Goal: Task Accomplishment & Management: Complete application form

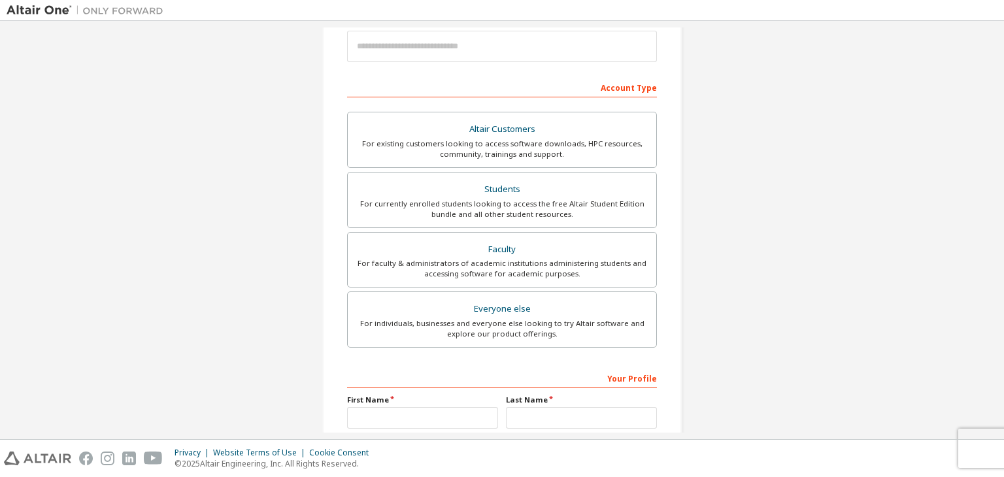
scroll to position [159, 0]
click at [436, 303] on div "Everyone else" at bounding box center [502, 309] width 293 height 18
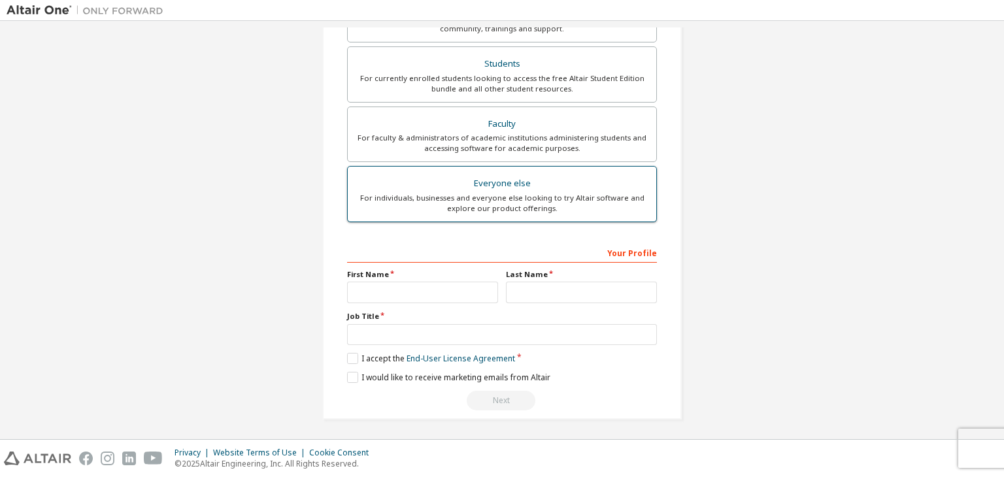
scroll to position [284, 0]
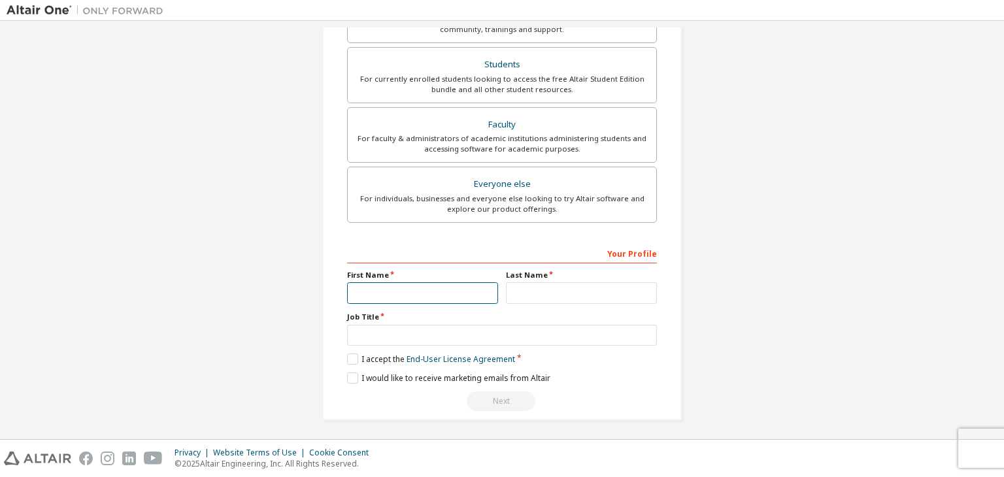
click at [444, 296] on input "text" at bounding box center [422, 293] width 151 height 22
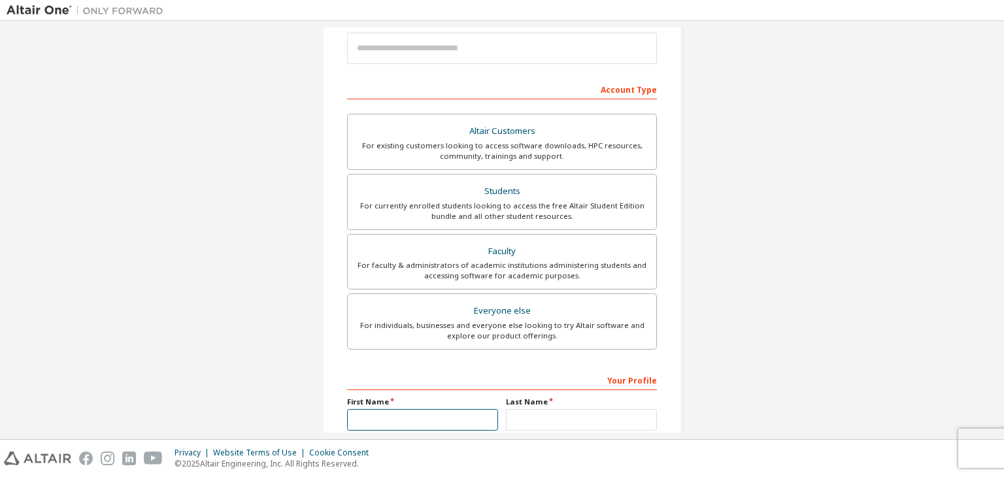
scroll to position [154, 0]
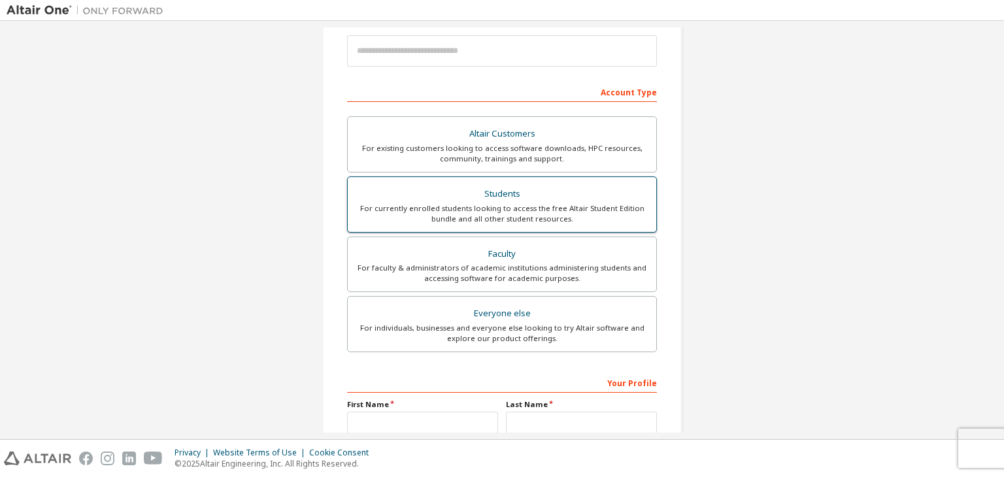
click at [464, 212] on div "For currently enrolled students looking to access the free Altair Student Editi…" at bounding box center [502, 213] width 293 height 21
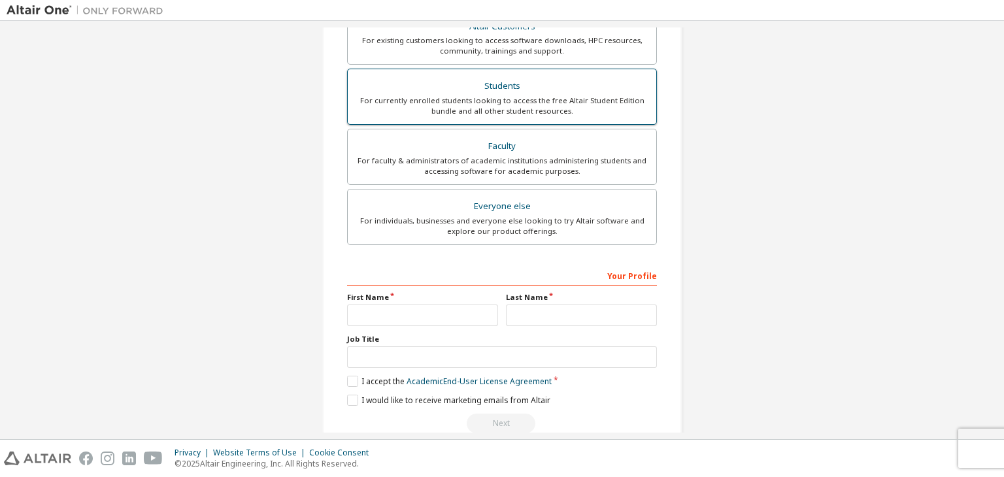
scroll to position [318, 0]
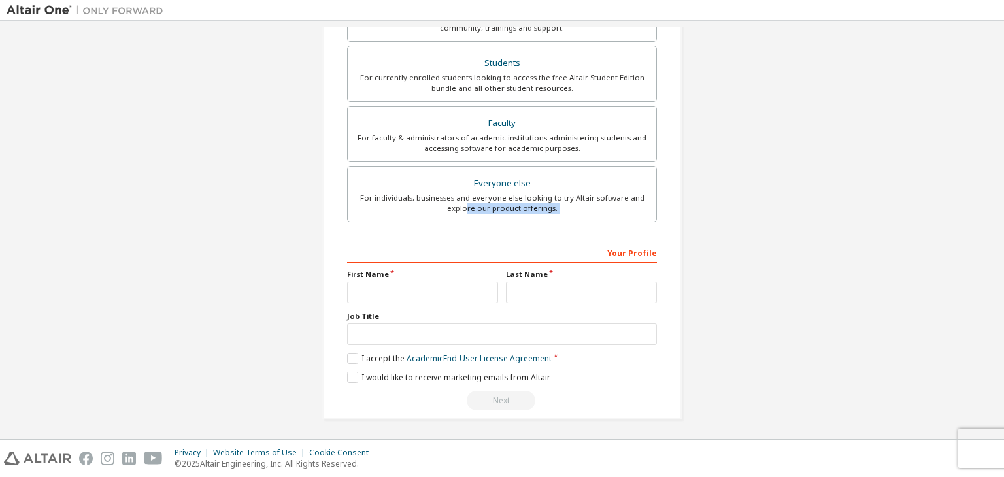
drag, startPoint x: 464, startPoint y: 212, endPoint x: 482, endPoint y: 256, distance: 46.9
click at [482, 256] on div "Account Type Academic emails outside our recognised list will require manual ve…" at bounding box center [502, 163] width 310 height 493
click at [545, 242] on div "Your Profile" at bounding box center [502, 252] width 310 height 21
click at [451, 290] on input "text" at bounding box center [422, 293] width 151 height 22
type input "****"
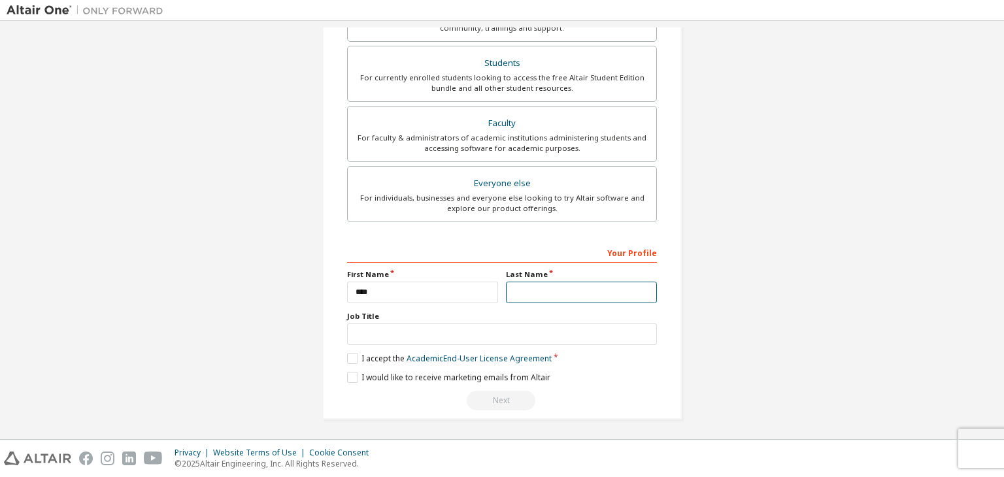
click at [526, 290] on input "text" at bounding box center [581, 293] width 151 height 22
type input "**"
click at [507, 333] on input "text" at bounding box center [502, 334] width 310 height 22
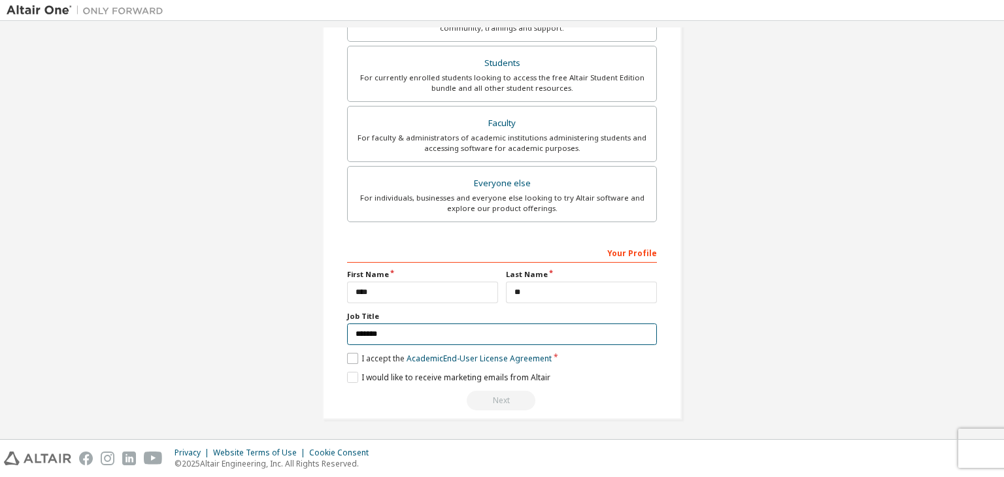
type input "*******"
click at [351, 354] on label "I accept the Academic End-User License Agreement" at bounding box center [449, 358] width 205 height 11
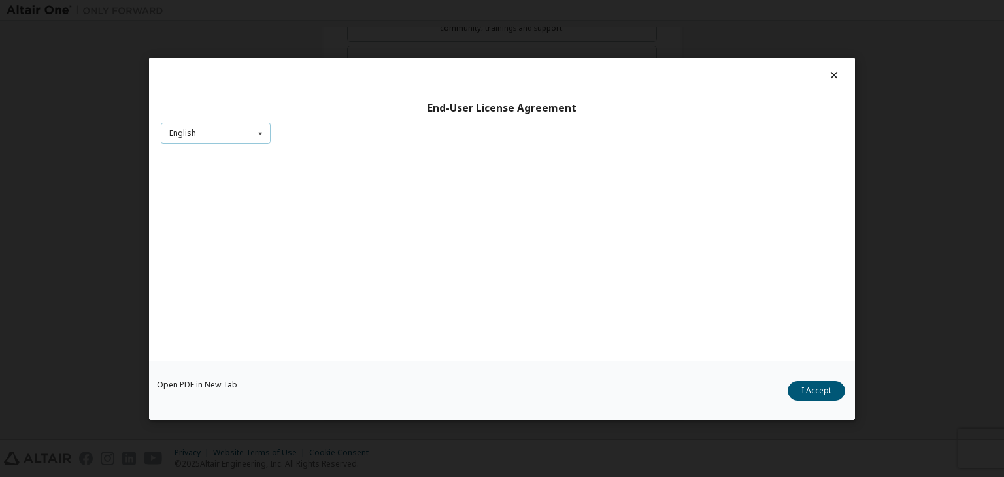
click at [258, 131] on icon at bounding box center [260, 133] width 16 height 20
click at [832, 390] on button "I Accept" at bounding box center [816, 391] width 58 height 20
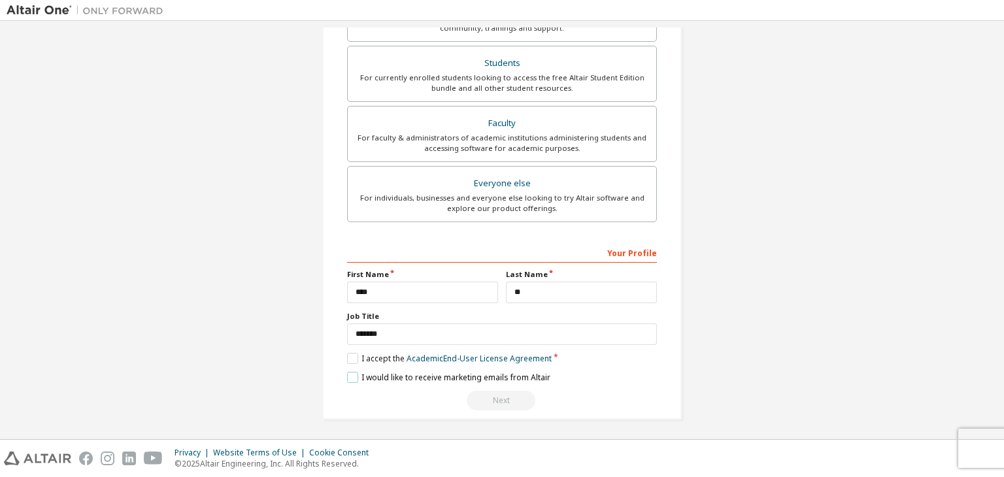
click at [347, 378] on label "I would like to receive marketing emails from Altair" at bounding box center [448, 377] width 203 height 11
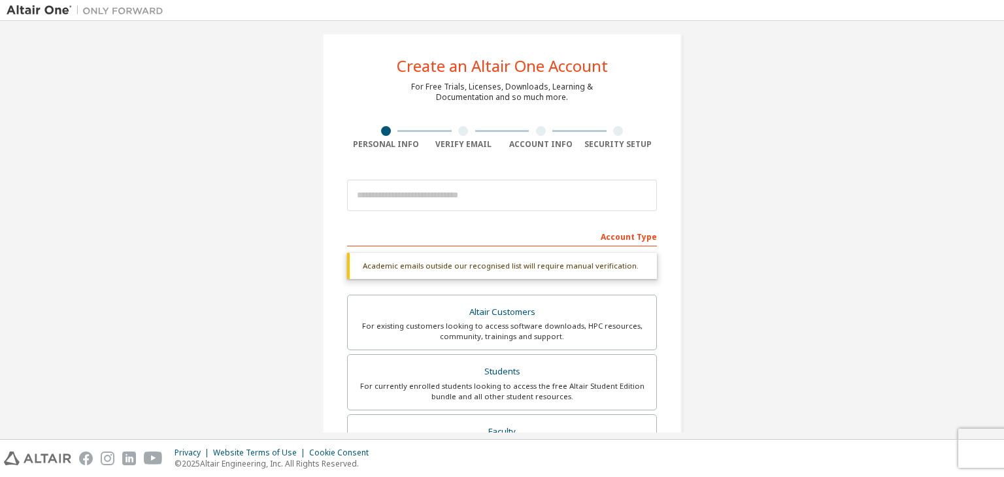
scroll to position [10, 0]
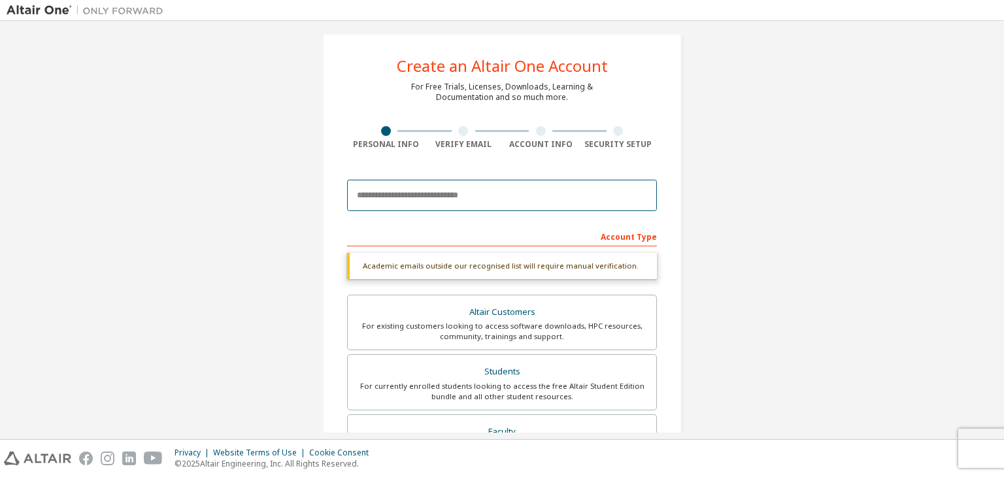
click at [501, 193] on input "email" at bounding box center [502, 195] width 310 height 31
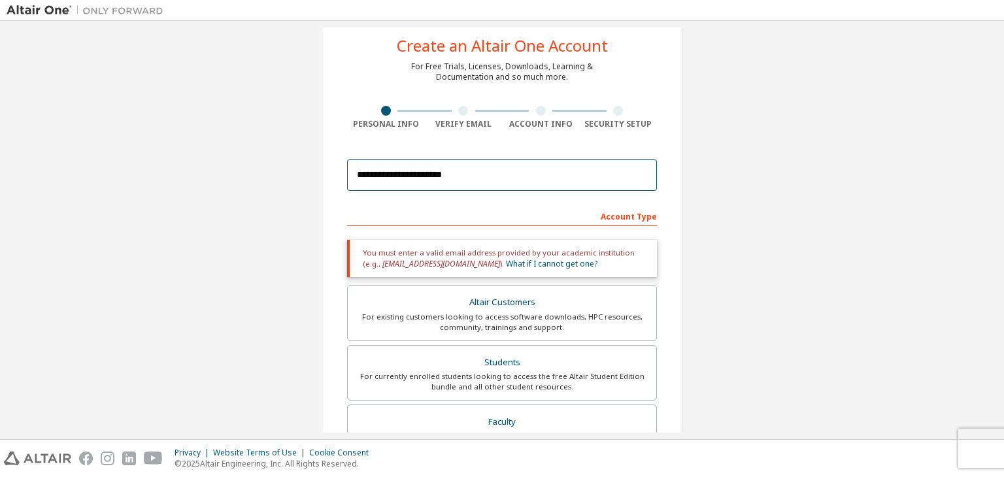
scroll to position [0, 0]
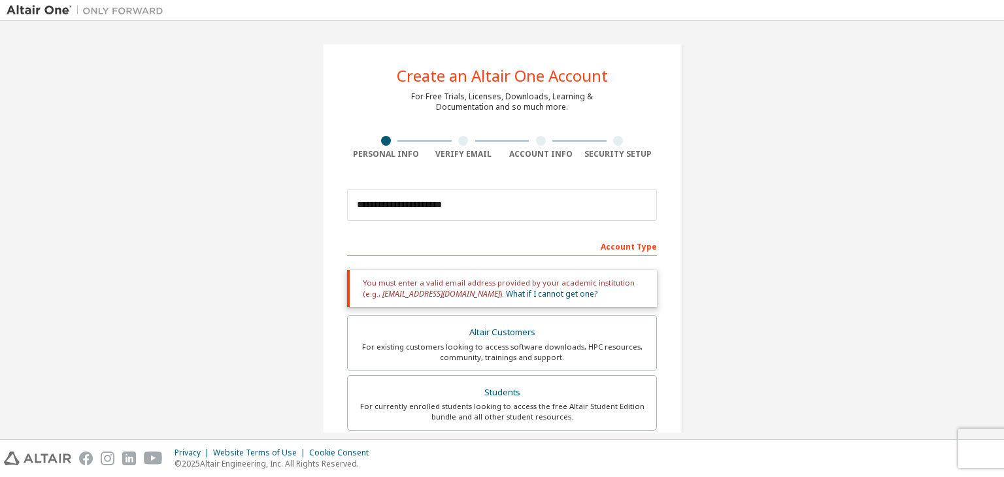
click at [529, 241] on div "Account Type" at bounding box center [502, 245] width 310 height 21
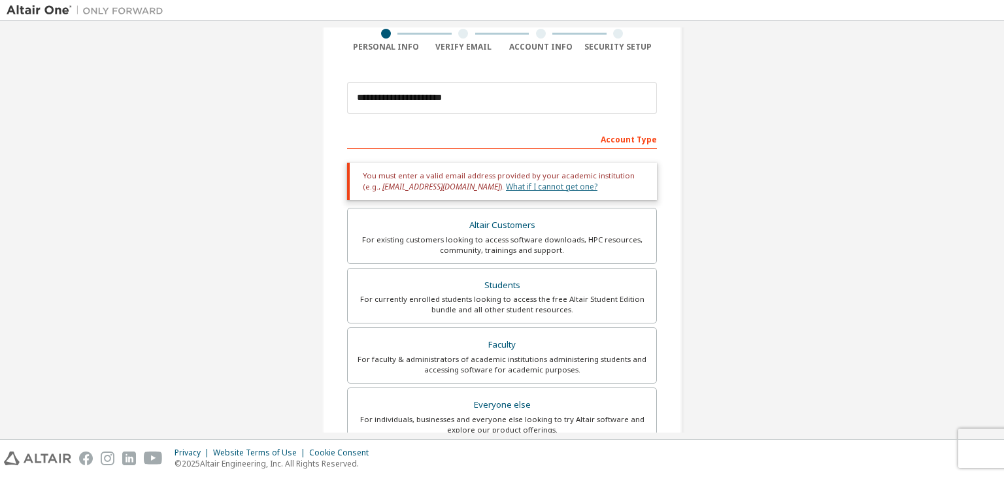
scroll to position [107, 0]
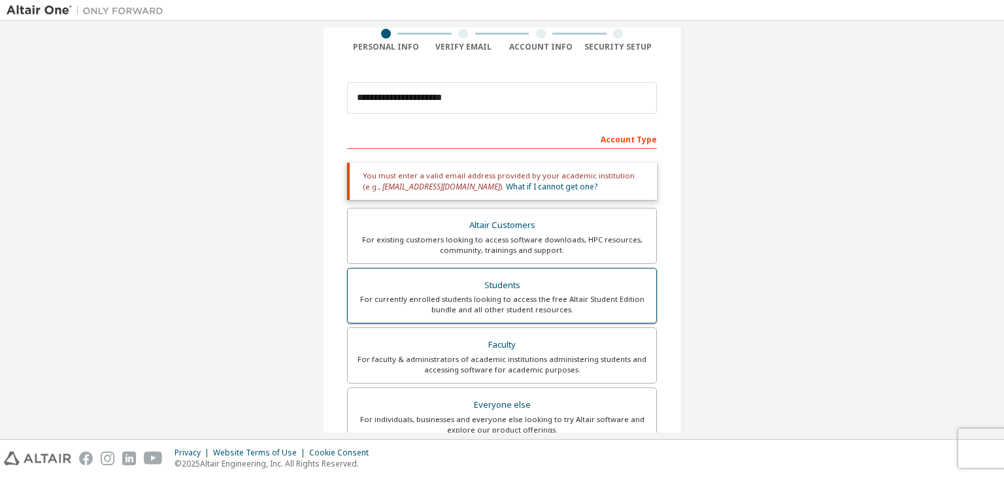
click at [495, 289] on div "Students" at bounding box center [502, 285] width 293 height 18
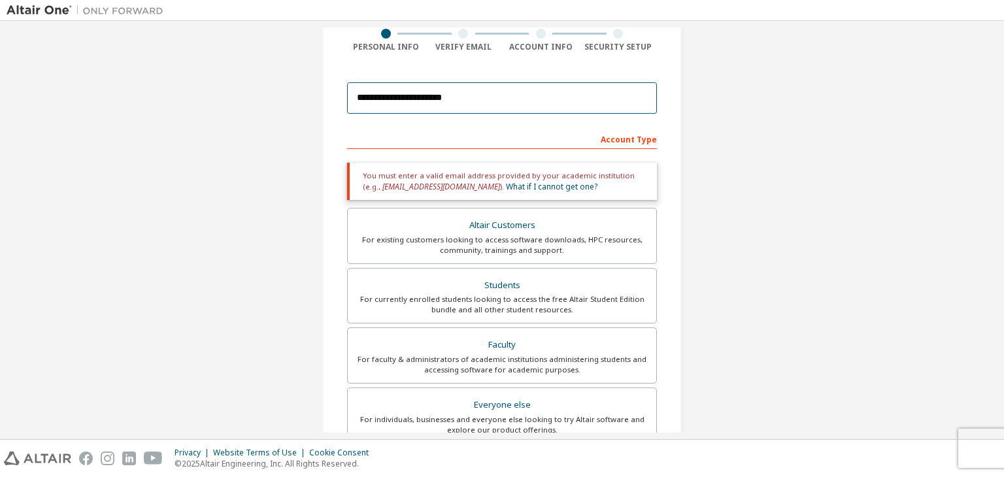
click at [472, 95] on input "**********" at bounding box center [502, 97] width 310 height 31
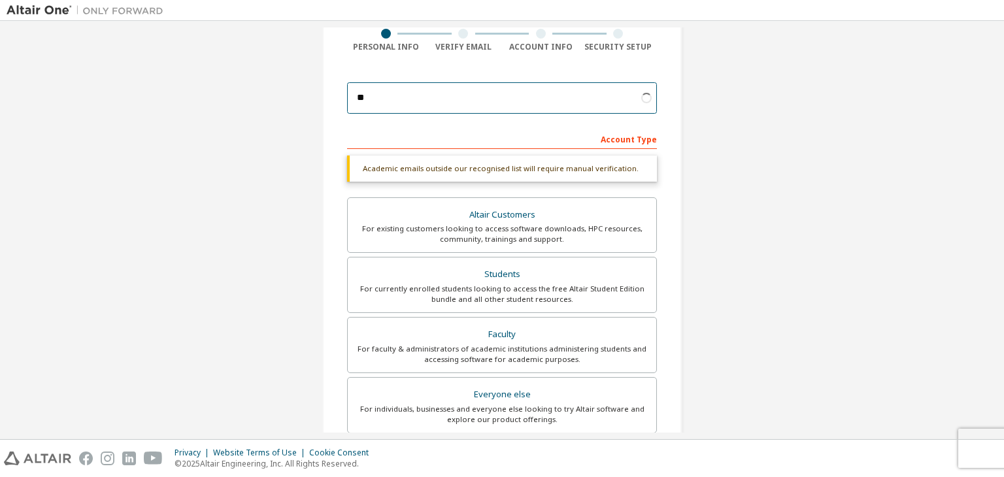
type input "*"
click at [471, 94] on input "email" at bounding box center [502, 97] width 310 height 31
type input "**********"
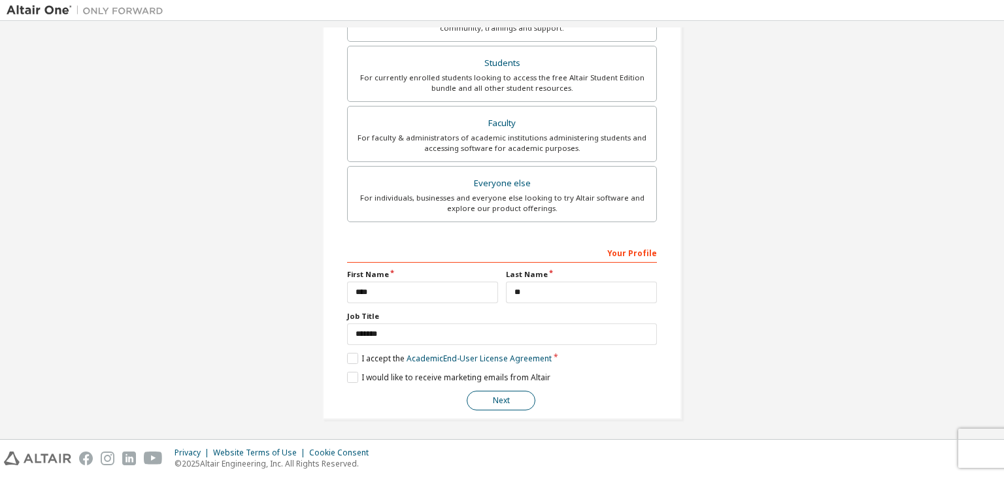
scroll to position [284, 0]
click at [515, 393] on button "Next" at bounding box center [501, 401] width 69 height 20
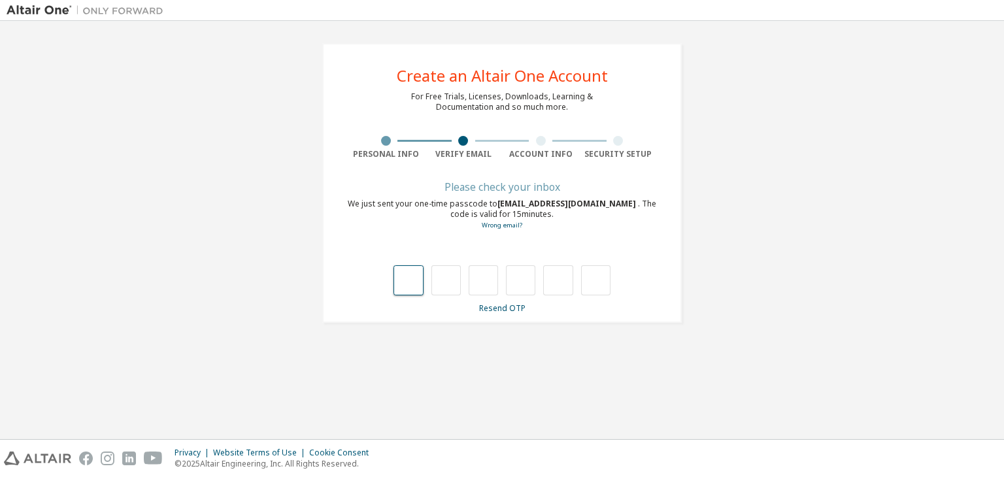
type input "*"
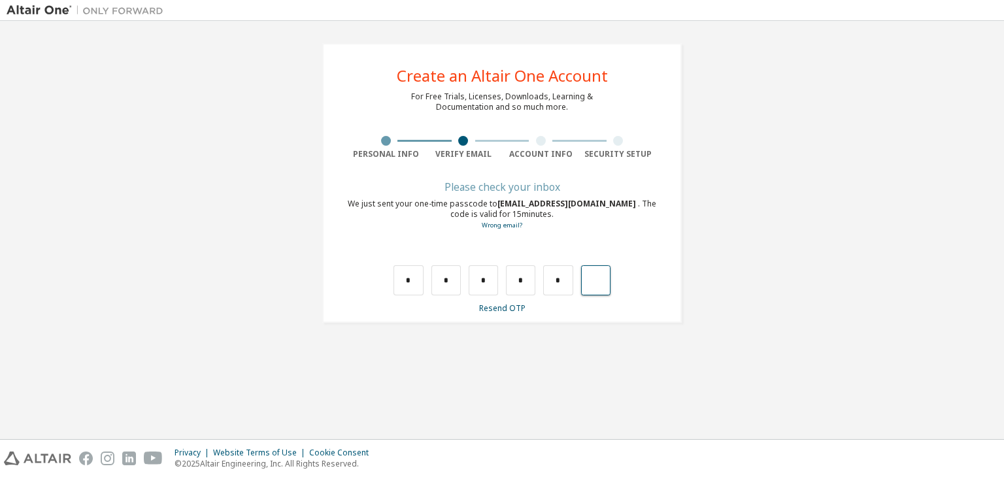
type input "*"
